Goal: Information Seeking & Learning: Learn about a topic

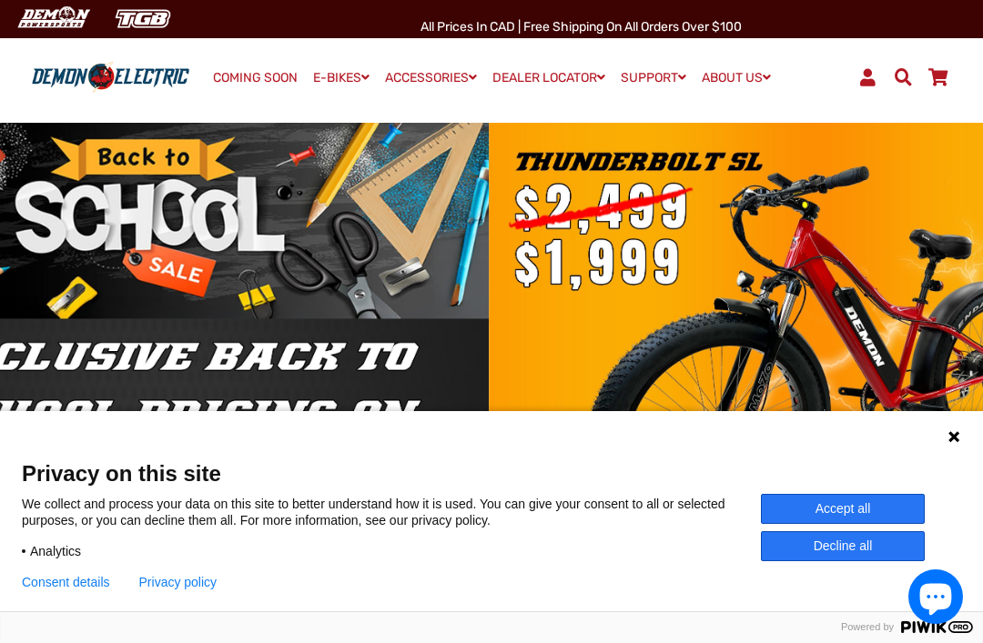
click at [56, 224] on div at bounding box center [491, 381] width 983 height 552
click at [812, 512] on button "Accept all" at bounding box center [843, 509] width 164 height 30
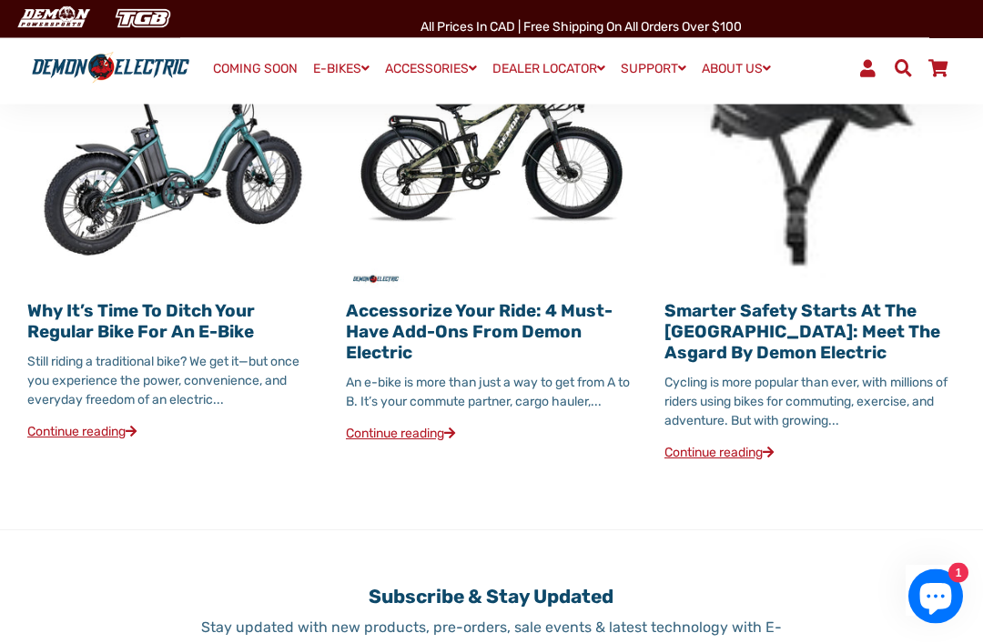
scroll to position [2104, 0]
click at [410, 441] on link "Continue reading" at bounding box center [400, 433] width 109 height 15
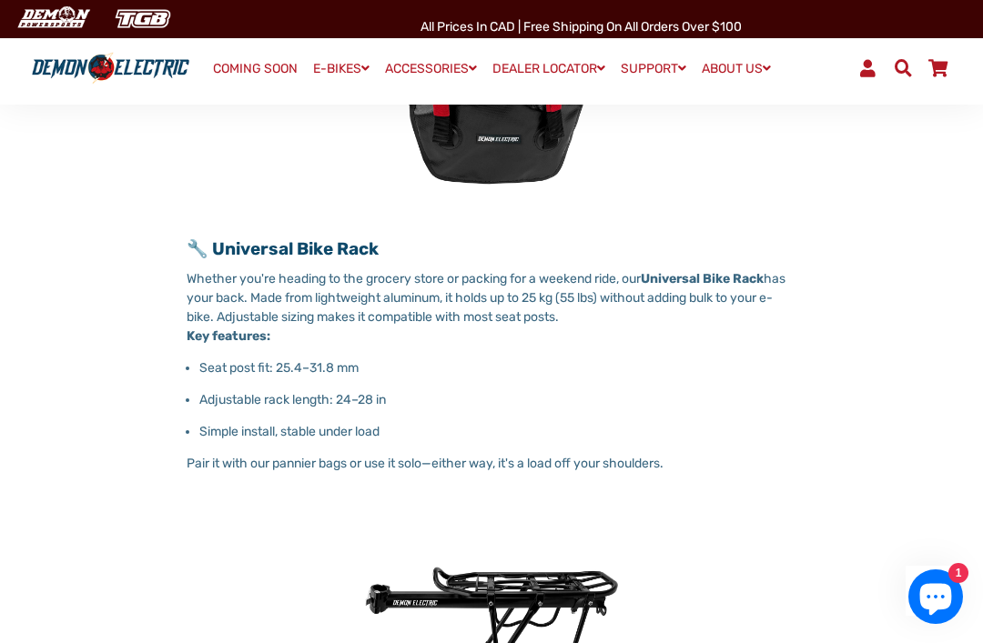
scroll to position [1037, 0]
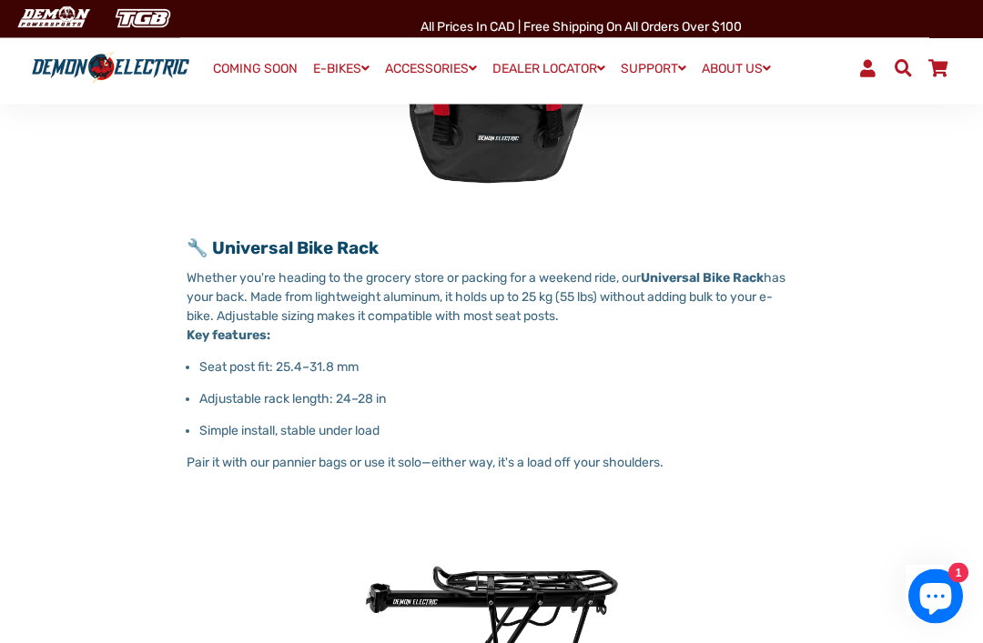
click at [484, 603] on img at bounding box center [492, 630] width 288 height 288
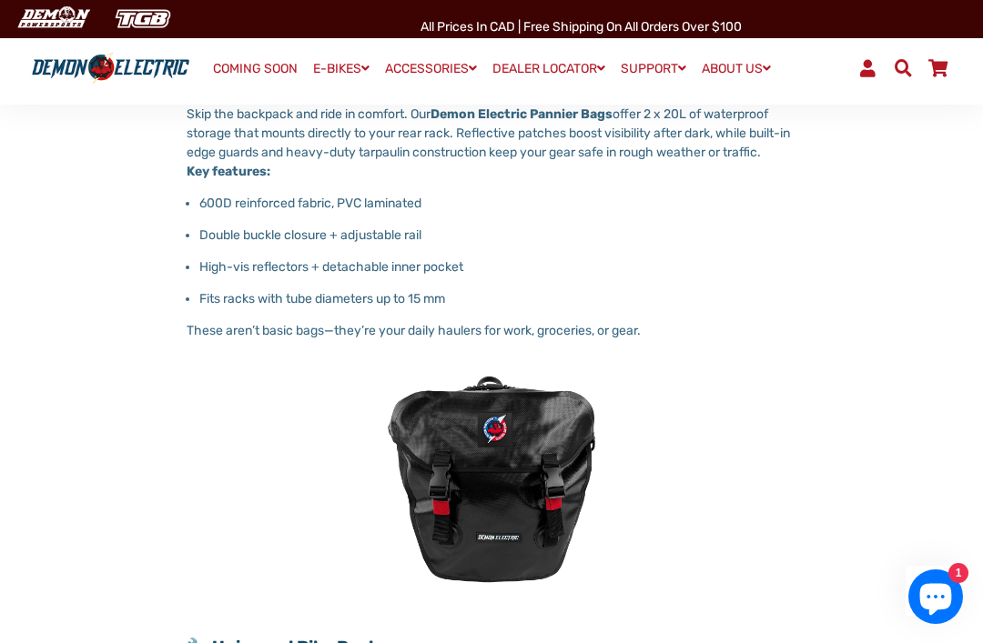
scroll to position [630, 0]
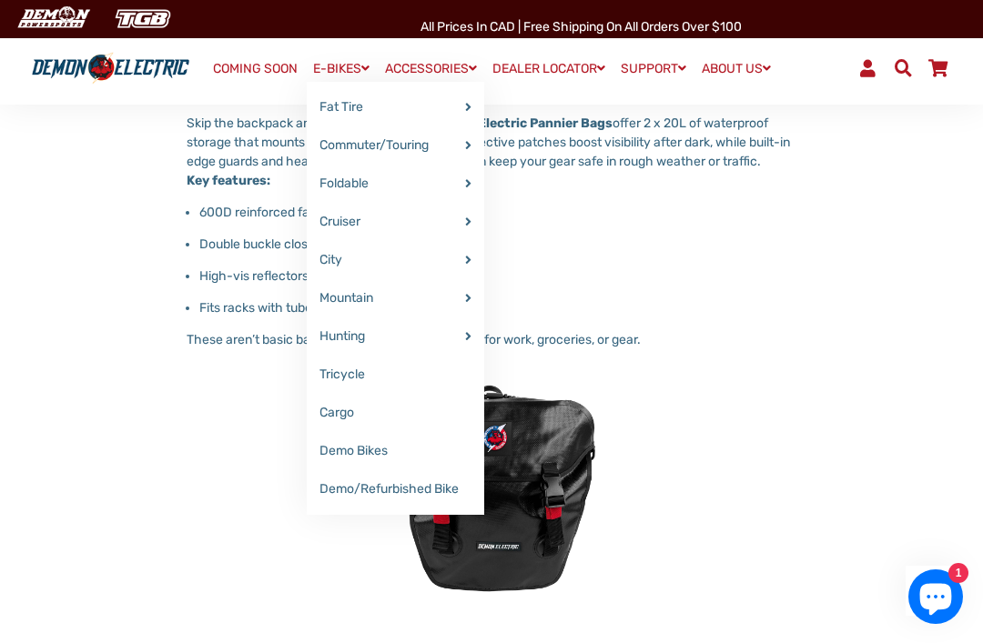
click at [339, 449] on link "Demo Bikes" at bounding box center [395, 451] width 177 height 38
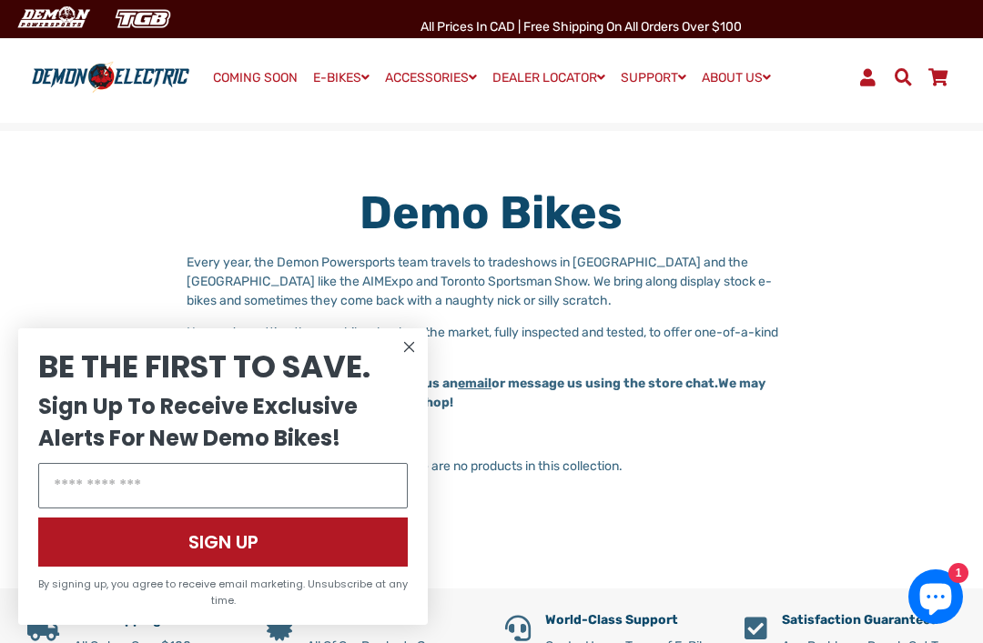
click at [405, 348] on circle "Close dialog" at bounding box center [410, 348] width 22 height 22
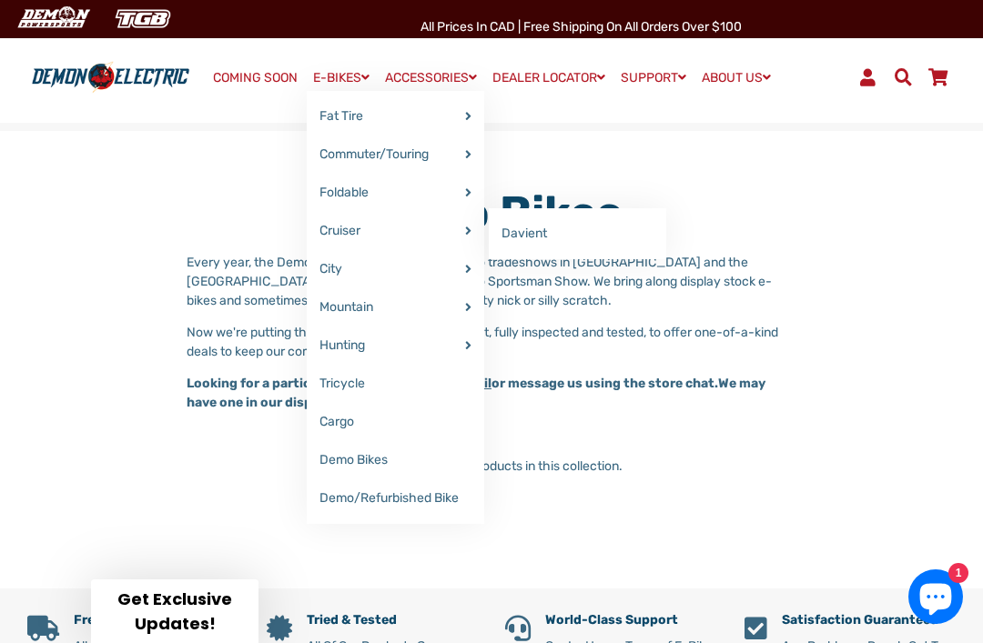
scroll to position [3, 0]
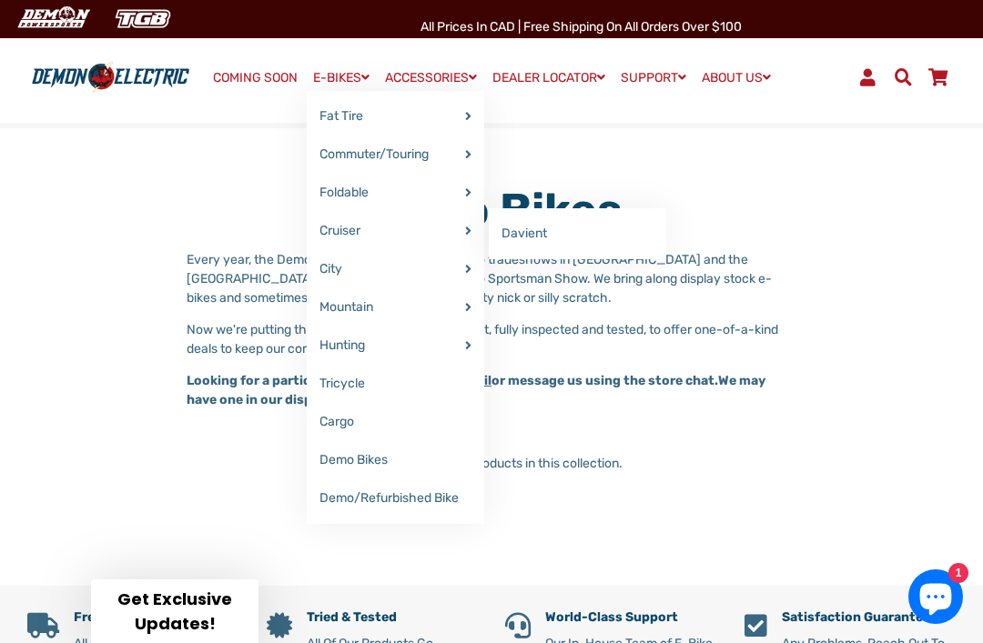
click at [535, 238] on link "Davient" at bounding box center [577, 234] width 177 height 38
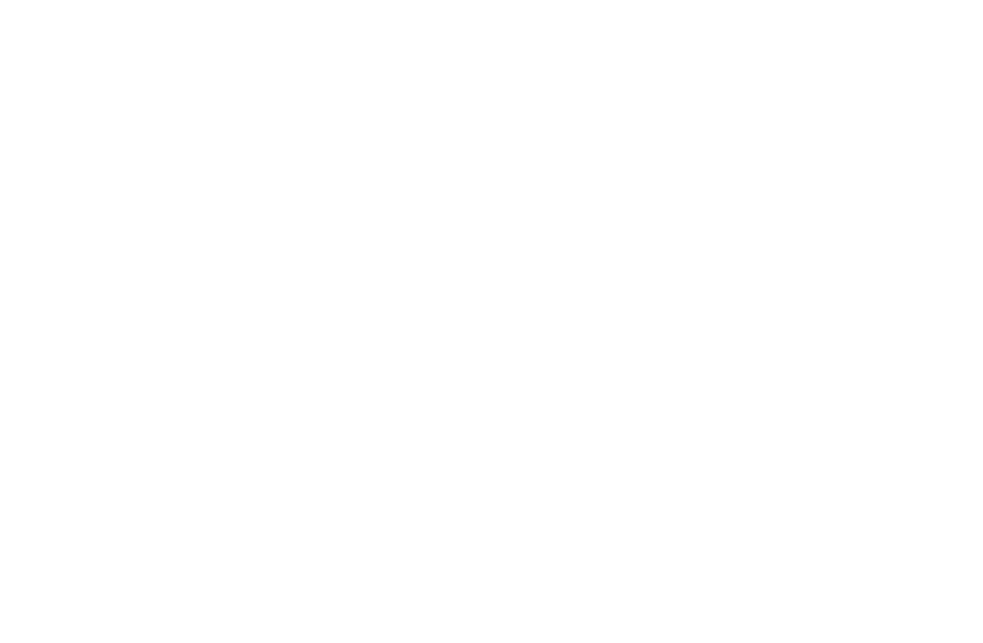
select select "******"
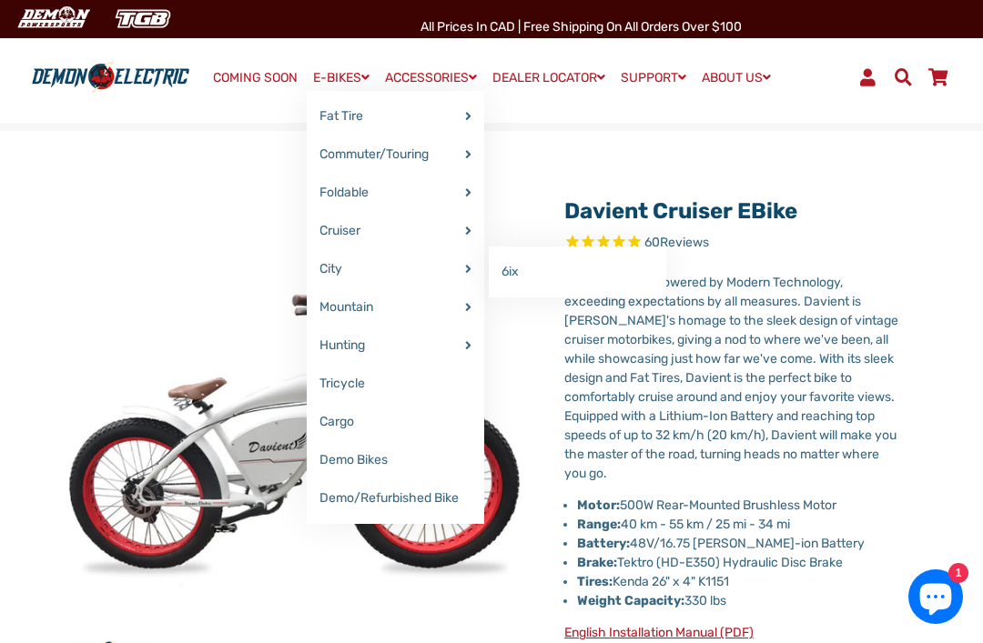
click at [521, 275] on link "6ix" at bounding box center [577, 272] width 177 height 38
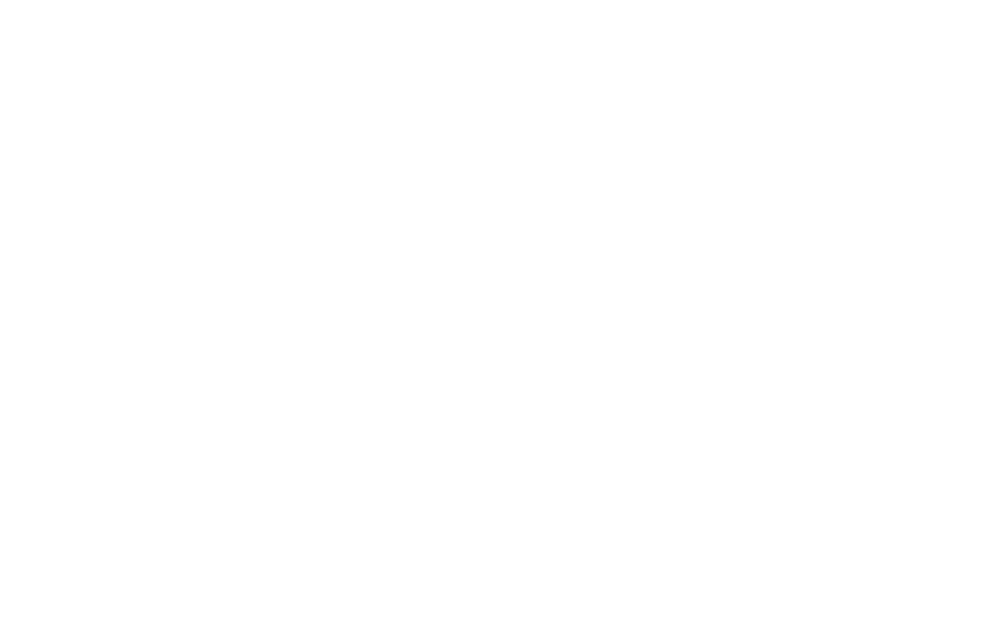
select select "******"
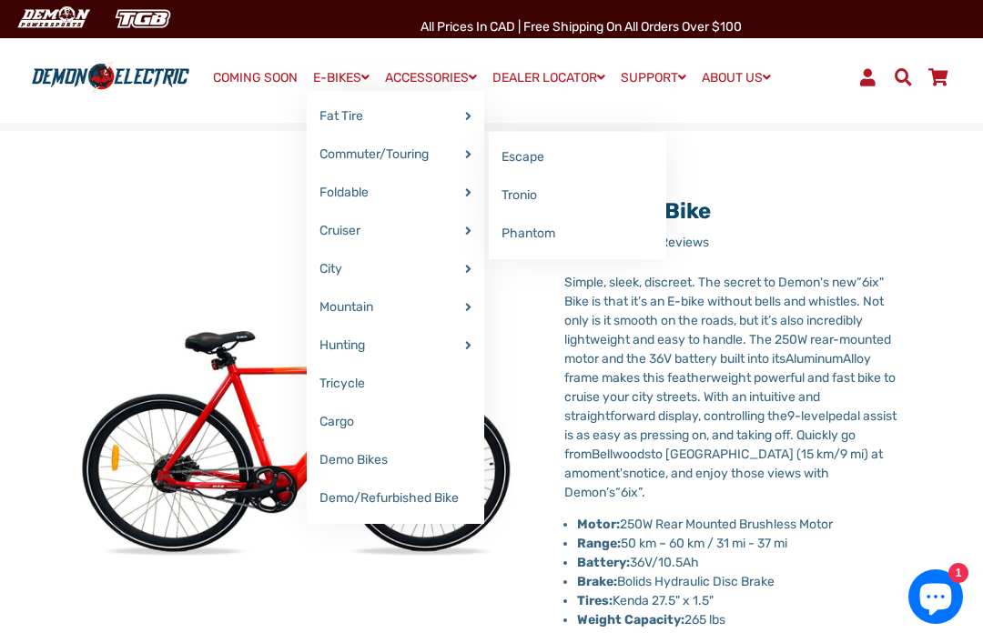
click at [512, 202] on link "Tronio" at bounding box center [577, 196] width 177 height 38
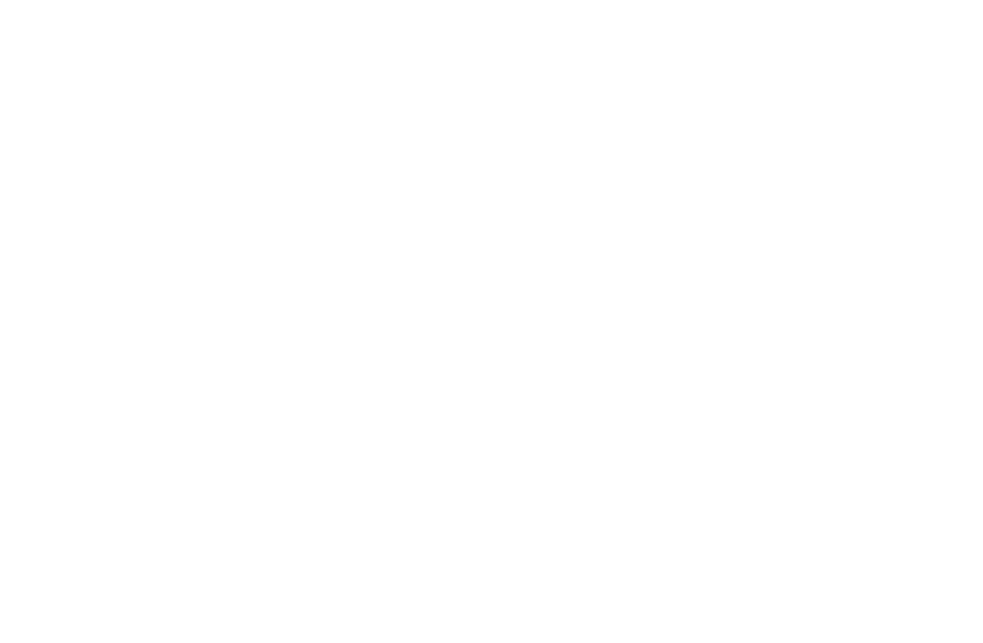
select select "******"
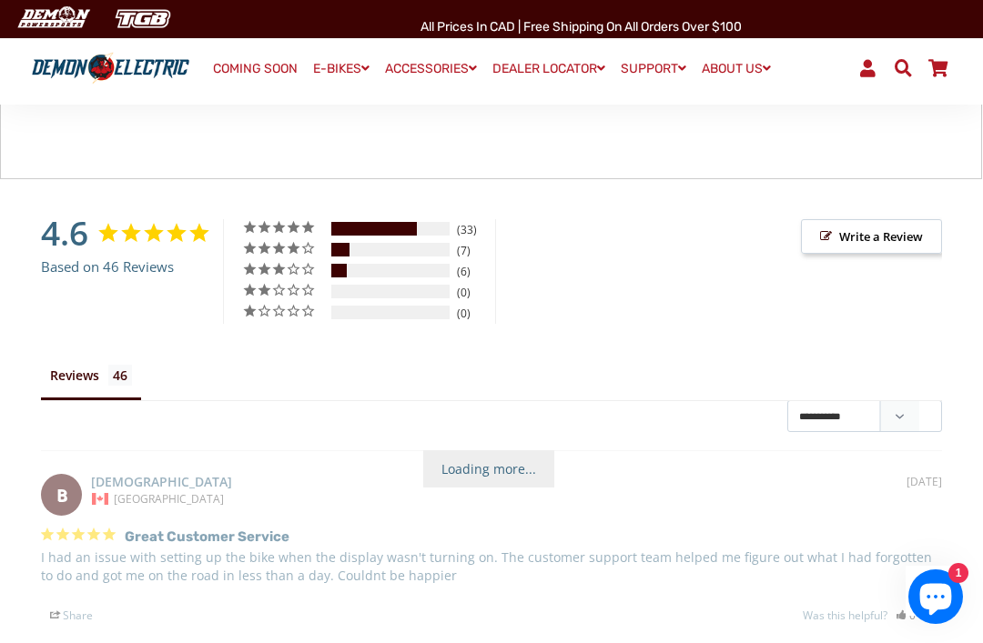
scroll to position [2723, 0]
